Goal: Find specific page/section: Find specific page/section

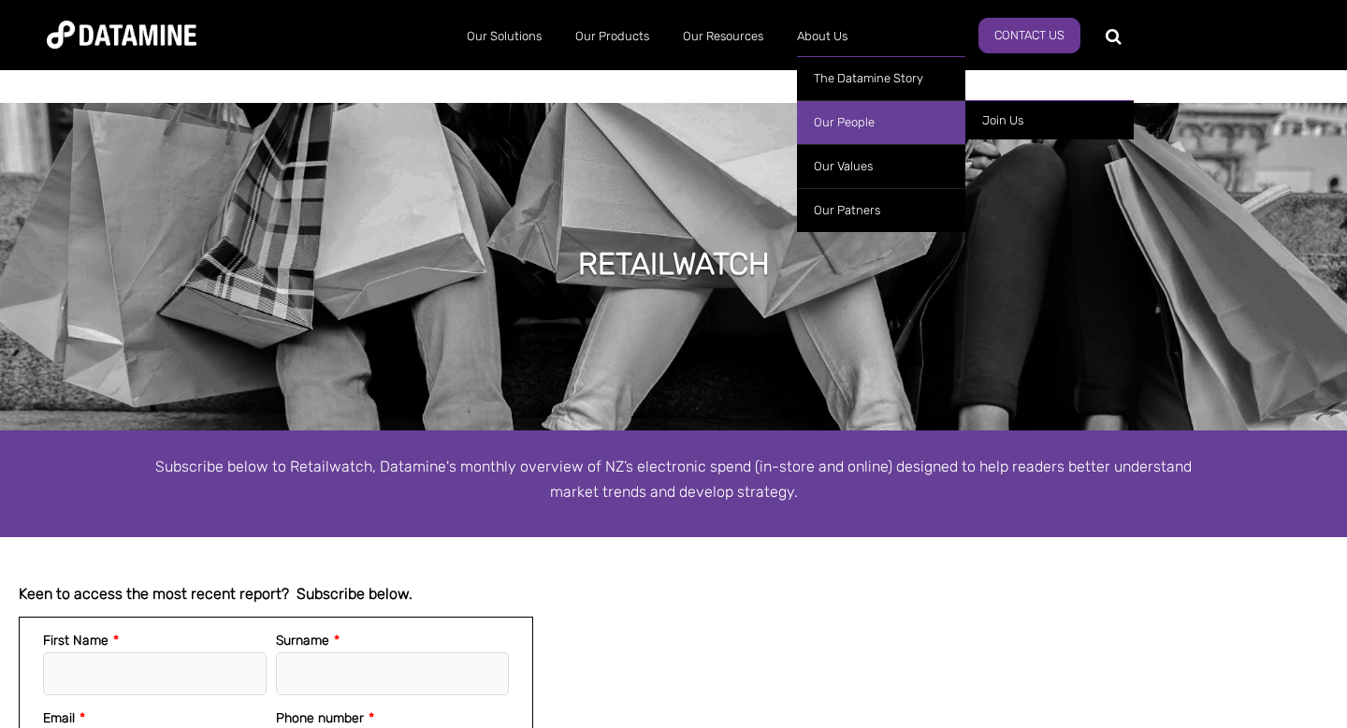
click at [832, 121] on link "Our People" at bounding box center [881, 122] width 168 height 44
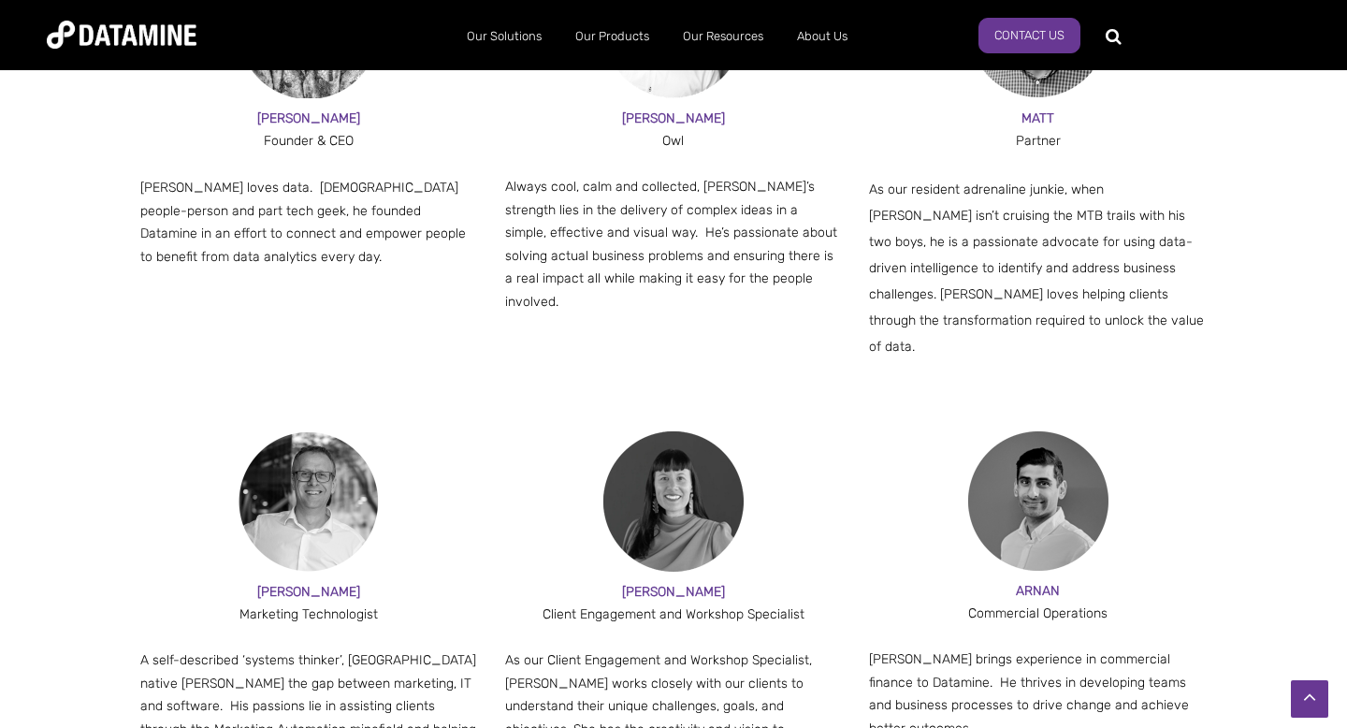
scroll to position [1178, 0]
